Goal: Communication & Community: Answer question/provide support

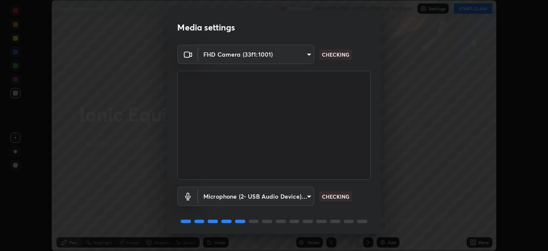
scroll to position [30, 0]
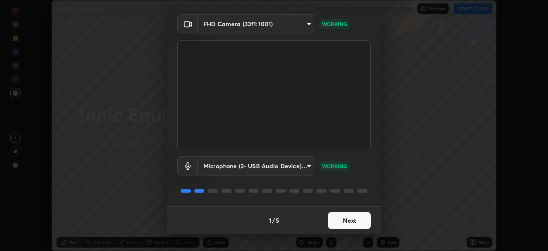
click at [353, 218] on button "Next" at bounding box center [349, 220] width 43 height 17
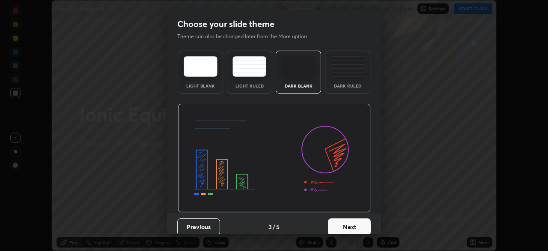
click at [355, 221] on button "Next" at bounding box center [349, 226] width 43 height 17
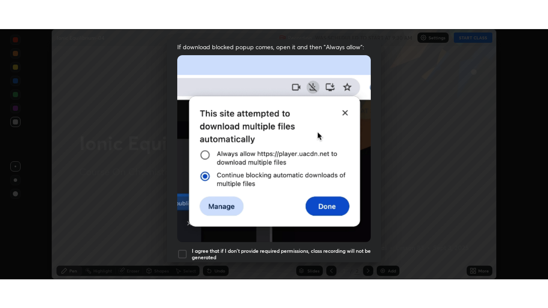
scroll to position [205, 0]
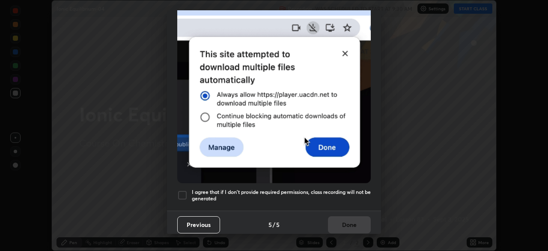
click at [186, 191] on div at bounding box center [182, 195] width 10 height 10
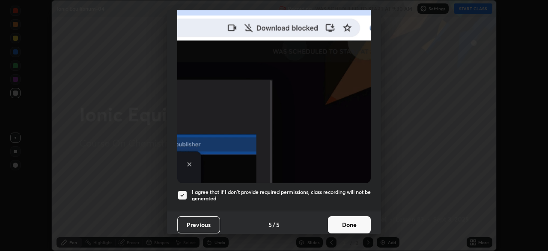
click at [340, 220] on button "Done" at bounding box center [349, 224] width 43 height 17
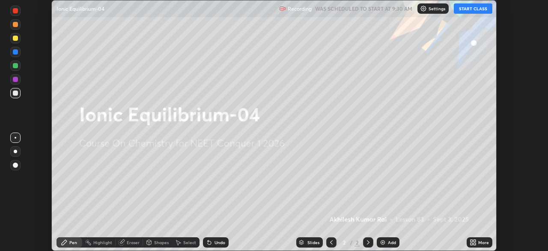
click at [474, 11] on button "START CLASS" at bounding box center [473, 8] width 39 height 10
click at [475, 240] on icon at bounding box center [475, 240] width 2 height 2
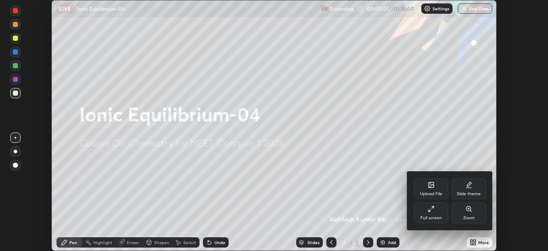
click at [434, 213] on div "Full screen" at bounding box center [431, 212] width 34 height 21
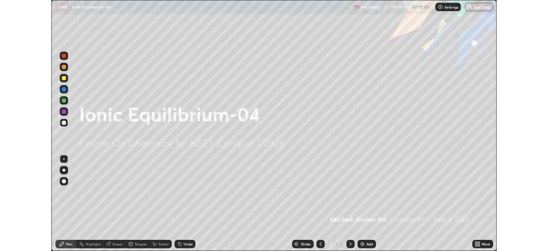
scroll to position [308, 548]
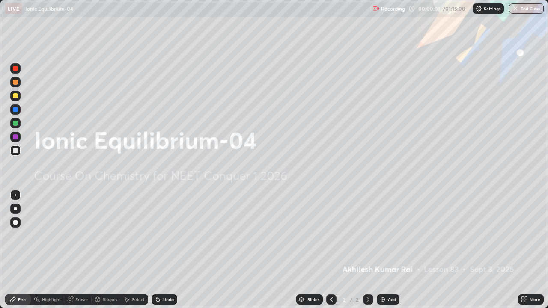
click at [387, 250] on div "Add" at bounding box center [388, 300] width 23 height 10
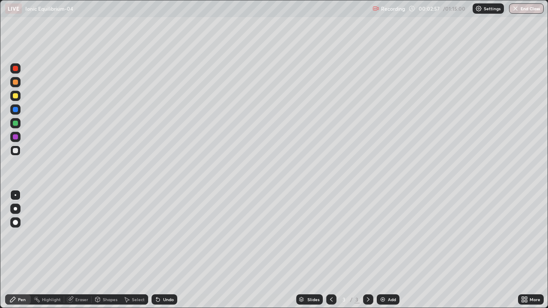
click at [389, 250] on div "Add" at bounding box center [392, 300] width 8 height 4
click at [81, 250] on div "Eraser" at bounding box center [81, 300] width 13 height 4
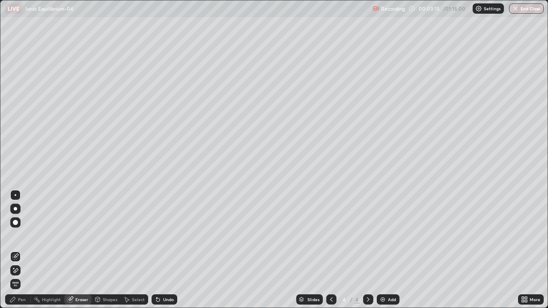
click at [23, 250] on div "Pen" at bounding box center [18, 300] width 26 height 10
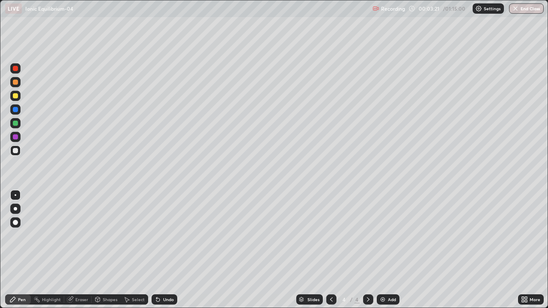
click at [16, 97] on div at bounding box center [15, 95] width 5 height 5
click at [384, 250] on img at bounding box center [382, 299] width 7 height 7
click at [392, 250] on div "Add" at bounding box center [392, 300] width 8 height 4
click at [331, 250] on icon at bounding box center [331, 299] width 7 height 7
click at [334, 250] on icon at bounding box center [331, 299] width 7 height 7
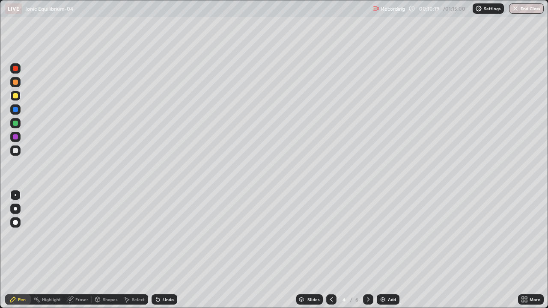
click at [393, 250] on div "Add" at bounding box center [392, 300] width 8 height 4
click at [335, 250] on div at bounding box center [331, 300] width 10 height 10
click at [366, 250] on icon at bounding box center [368, 299] width 7 height 7
click at [367, 250] on icon at bounding box center [368, 299] width 7 height 7
click at [368, 250] on icon at bounding box center [368, 299] width 7 height 7
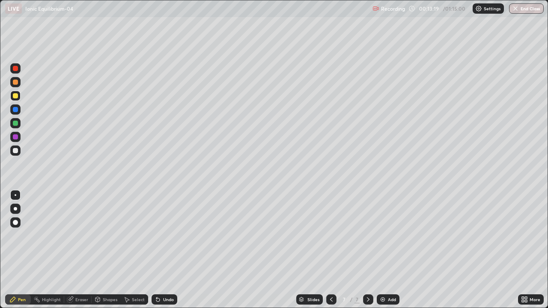
click at [14, 151] on div at bounding box center [15, 150] width 5 height 5
click at [394, 250] on div "Add" at bounding box center [392, 300] width 8 height 4
click at [390, 250] on div "Add" at bounding box center [388, 300] width 23 height 10
click at [394, 250] on div "Add" at bounding box center [392, 300] width 8 height 4
click at [394, 250] on div "Add" at bounding box center [388, 300] width 23 height 10
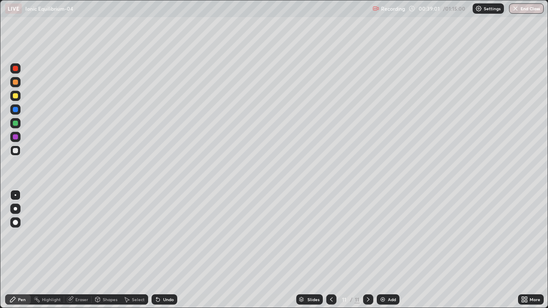
click at [331, 250] on div at bounding box center [331, 299] width 10 height 17
click at [372, 250] on div at bounding box center [368, 300] width 10 height 10
click at [17, 98] on div at bounding box center [15, 95] width 5 height 5
click at [14, 152] on div at bounding box center [15, 150] width 5 height 5
click at [390, 250] on div "Add" at bounding box center [392, 300] width 8 height 4
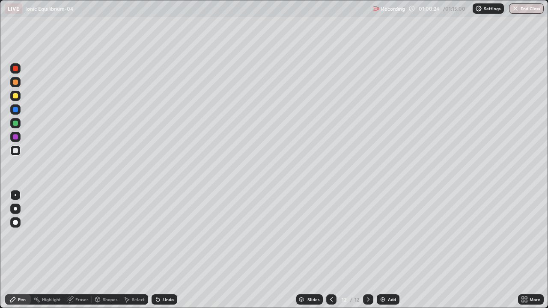
click at [20, 99] on div at bounding box center [15, 96] width 10 height 10
click at [388, 250] on div "Add" at bounding box center [388, 300] width 23 height 10
click at [535, 12] on button "End Class" at bounding box center [527, 8] width 34 height 10
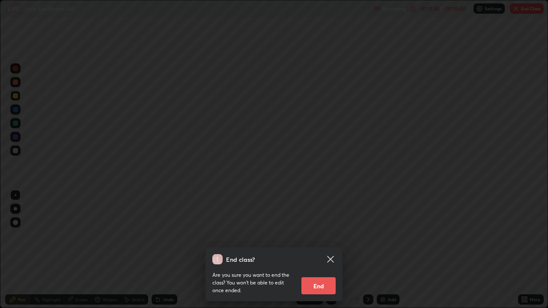
click at [310, 250] on button "End" at bounding box center [318, 285] width 34 height 17
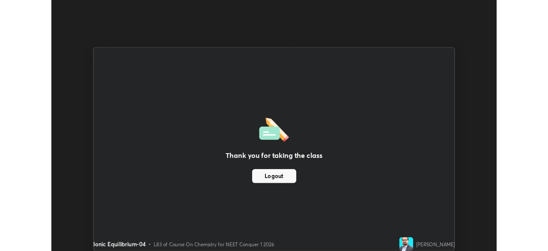
scroll to position [42573, 42275]
